Goal: Navigation & Orientation: Understand site structure

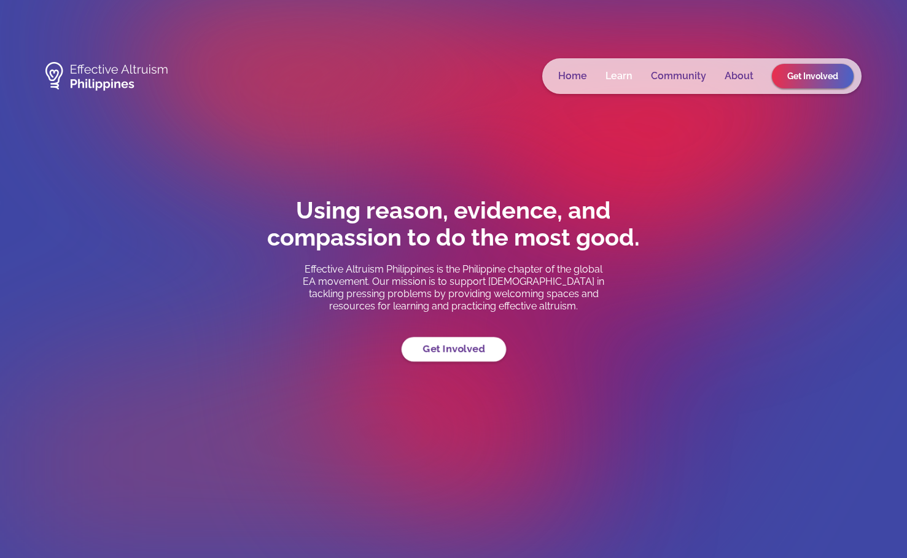
click at [618, 75] on link "Learn" at bounding box center [619, 76] width 27 height 12
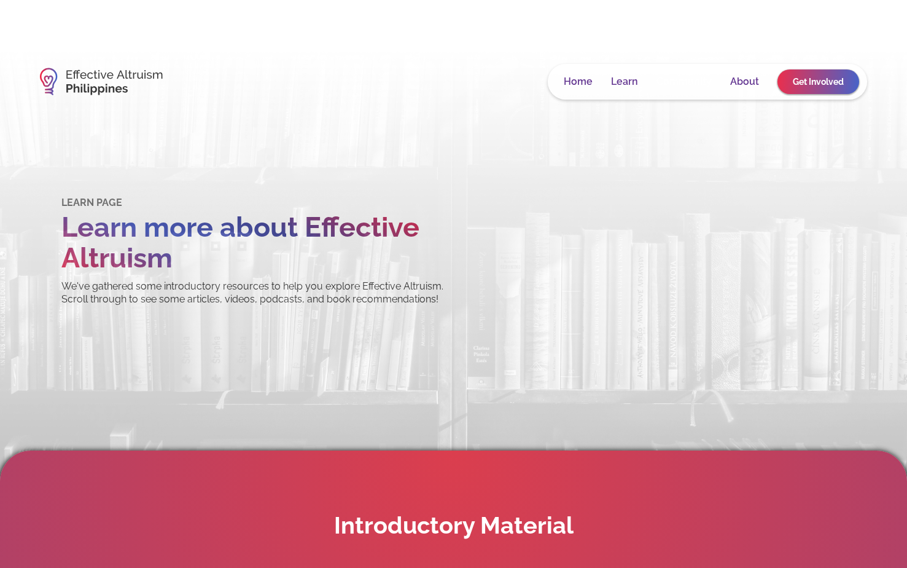
click at [684, 86] on link "Community" at bounding box center [684, 82] width 55 height 12
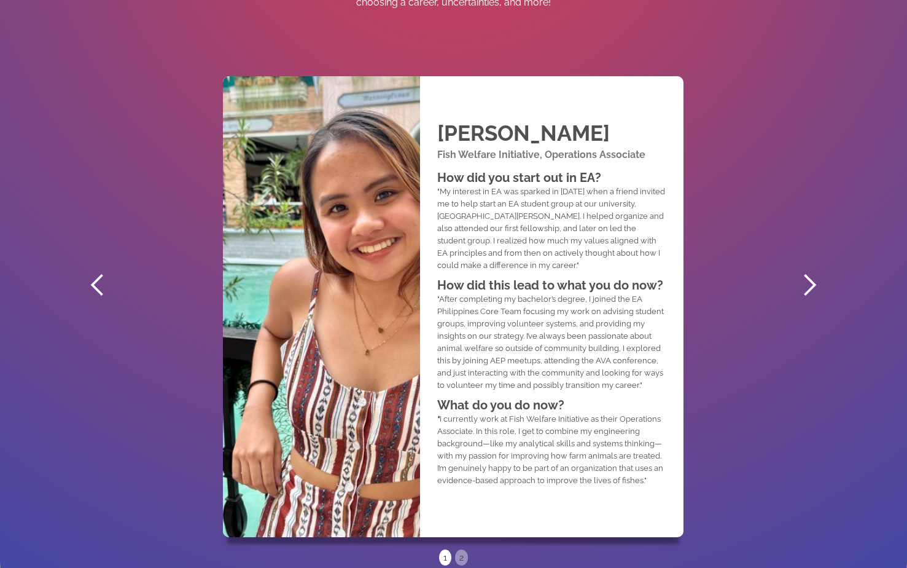
scroll to position [697, 0]
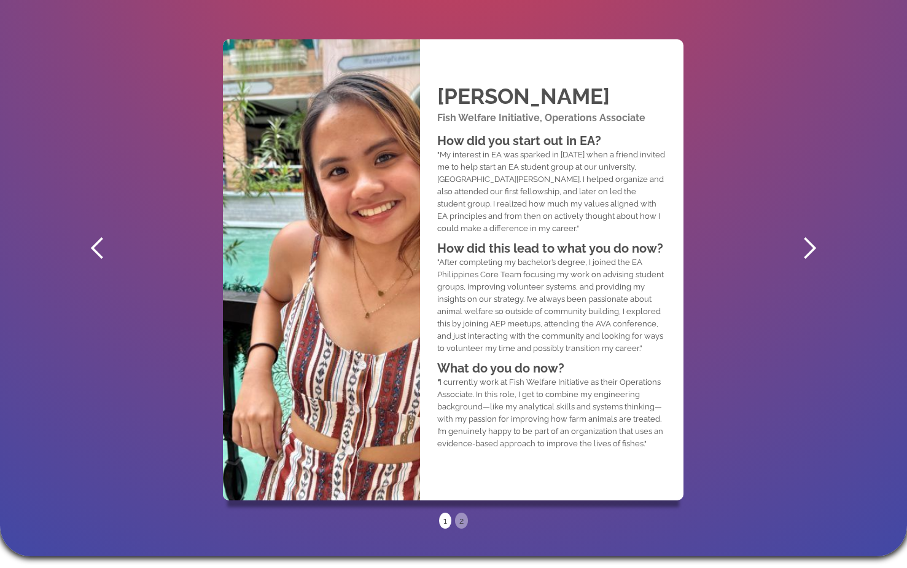
click at [803, 250] on div "next slide" at bounding box center [809, 248] width 25 height 25
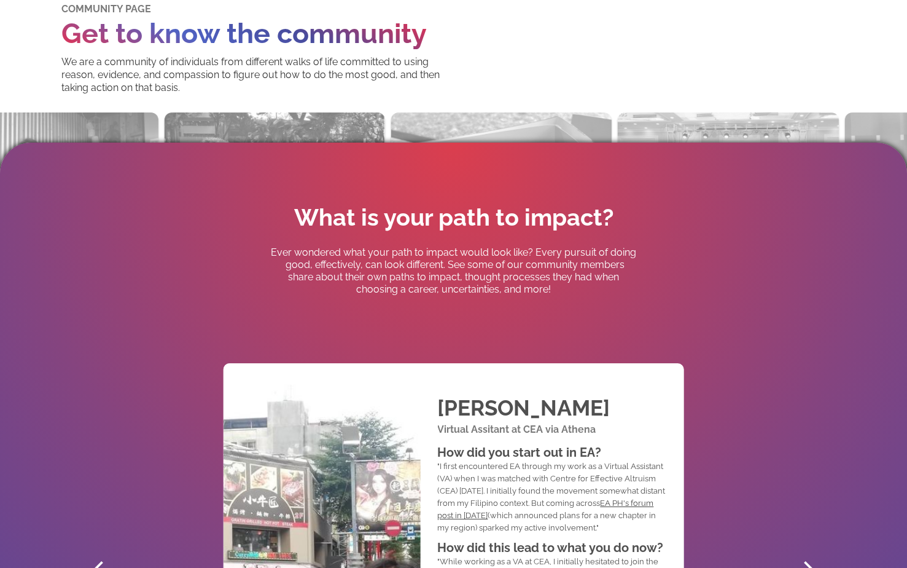
scroll to position [0, 0]
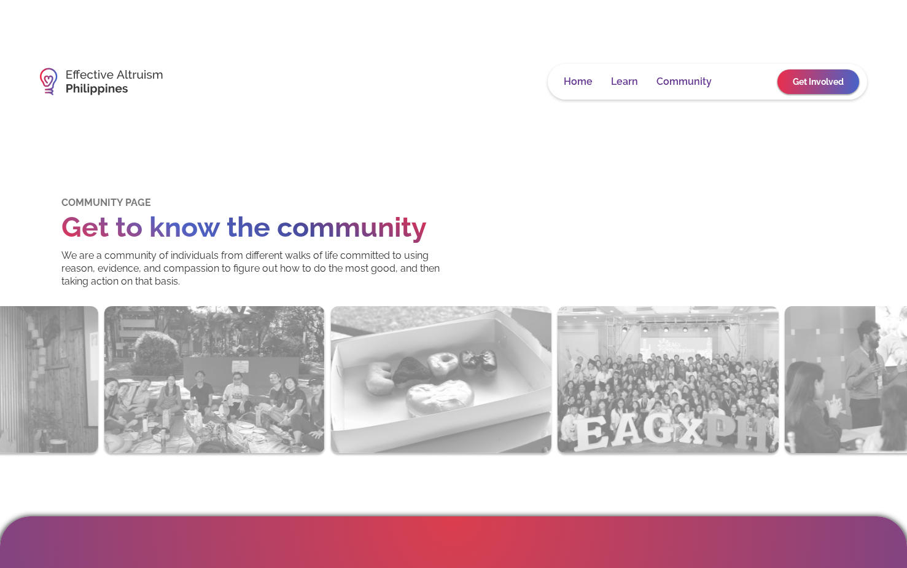
click at [746, 82] on link "About" at bounding box center [744, 82] width 29 height 12
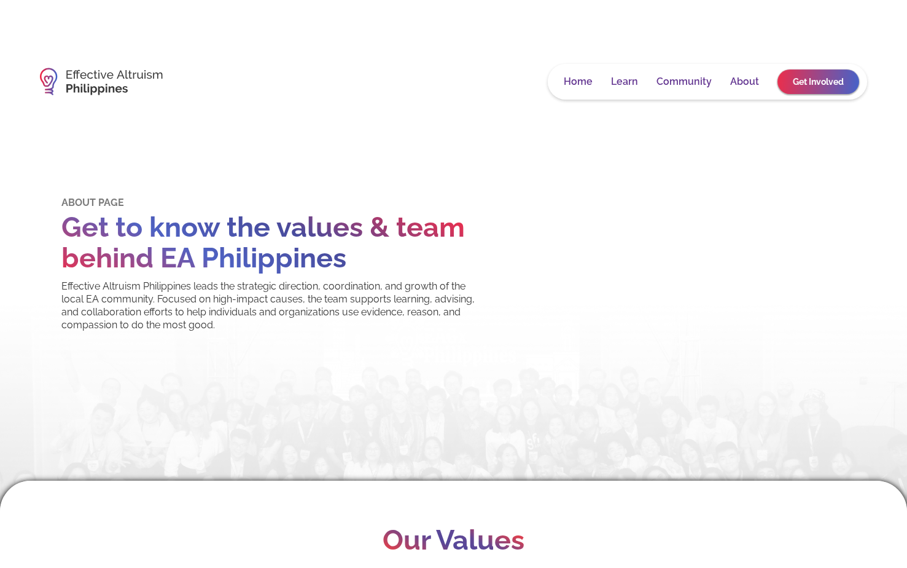
click at [61, 97] on img at bounding box center [101, 81] width 123 height 40
